Goal: Transaction & Acquisition: Purchase product/service

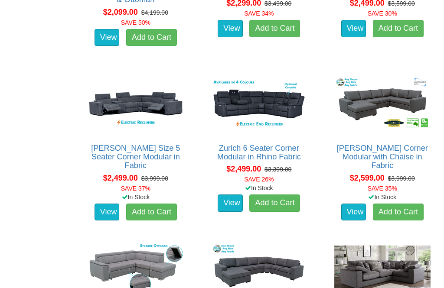
scroll to position [764, 0]
click at [356, 204] on link "View" at bounding box center [353, 212] width 25 height 17
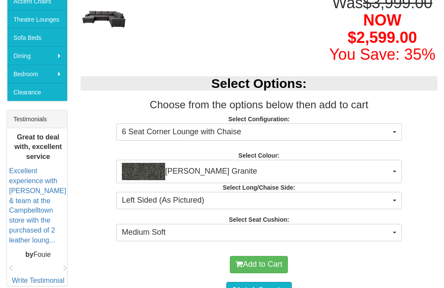
scroll to position [264, 0]
click at [394, 131] on span "button" at bounding box center [394, 132] width 3 height 2
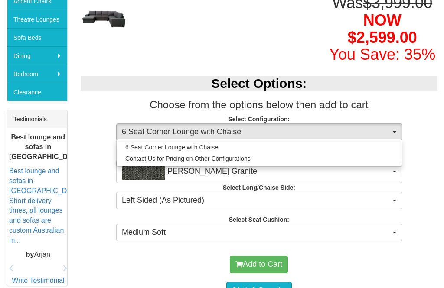
click at [430, 115] on div at bounding box center [222, 144] width 444 height 288
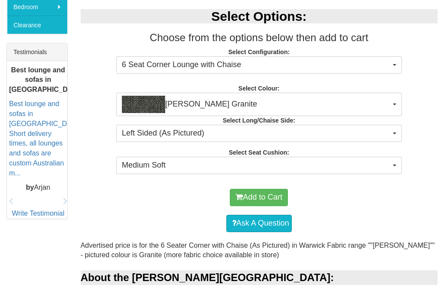
scroll to position [331, 0]
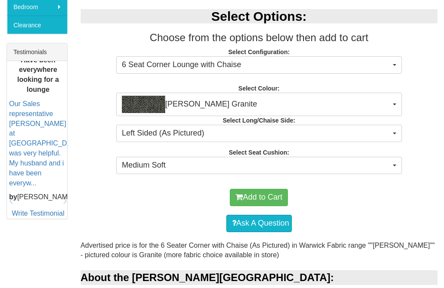
click at [397, 167] on button "Medium Soft" at bounding box center [259, 165] width 286 height 17
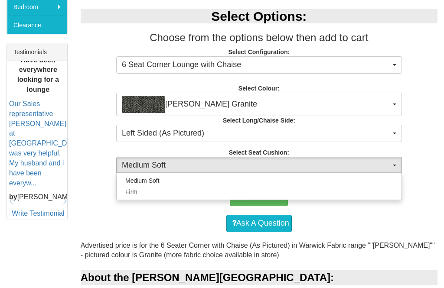
click at [429, 147] on div at bounding box center [222, 144] width 444 height 288
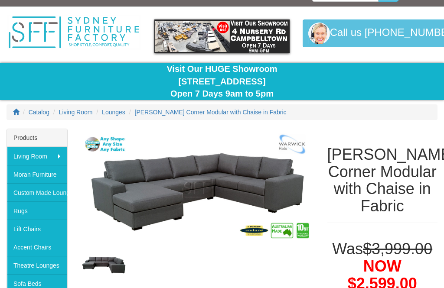
scroll to position [0, 0]
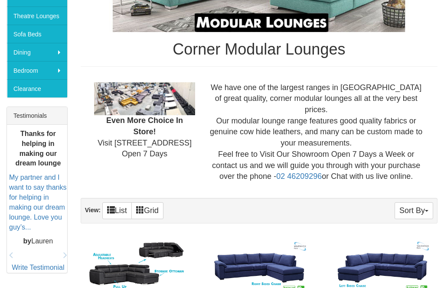
scroll to position [261, 0]
